Goal: Check status

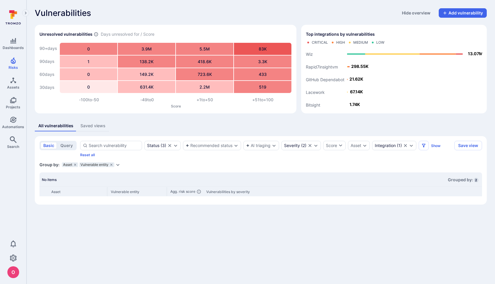
click at [337, 160] on section "basic query Status ( 3 ) Recommended status AI triaging Severity ( 2 ) Score As…" at bounding box center [261, 170] width 452 height 68
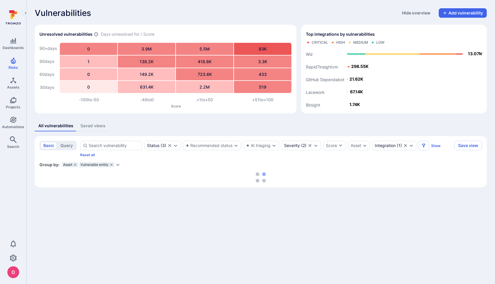
click at [233, 129] on div "All vulnerabilities Saved views" at bounding box center [261, 125] width 452 height 11
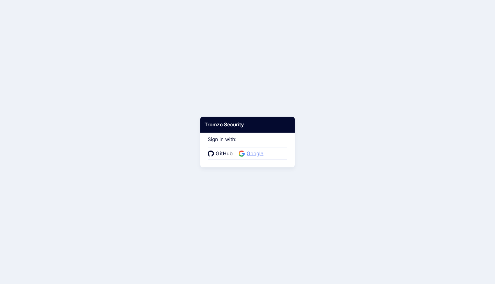
click at [255, 155] on span "Google" at bounding box center [255, 154] width 20 height 8
